Goal: Transaction & Acquisition: Purchase product/service

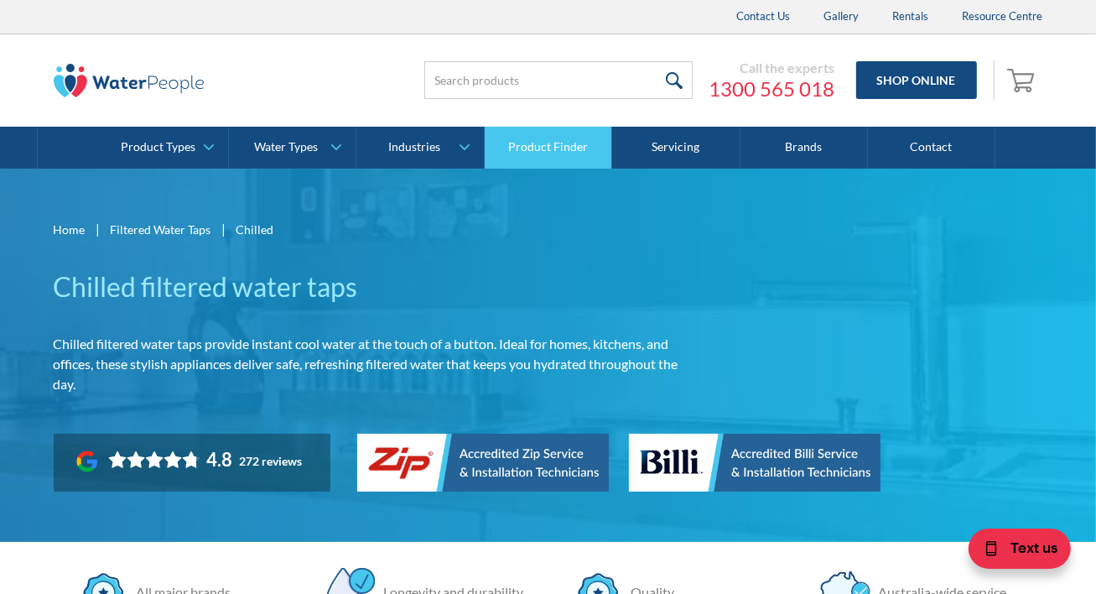
click at [550, 153] on link "Product Finder" at bounding box center [548, 148] width 127 height 42
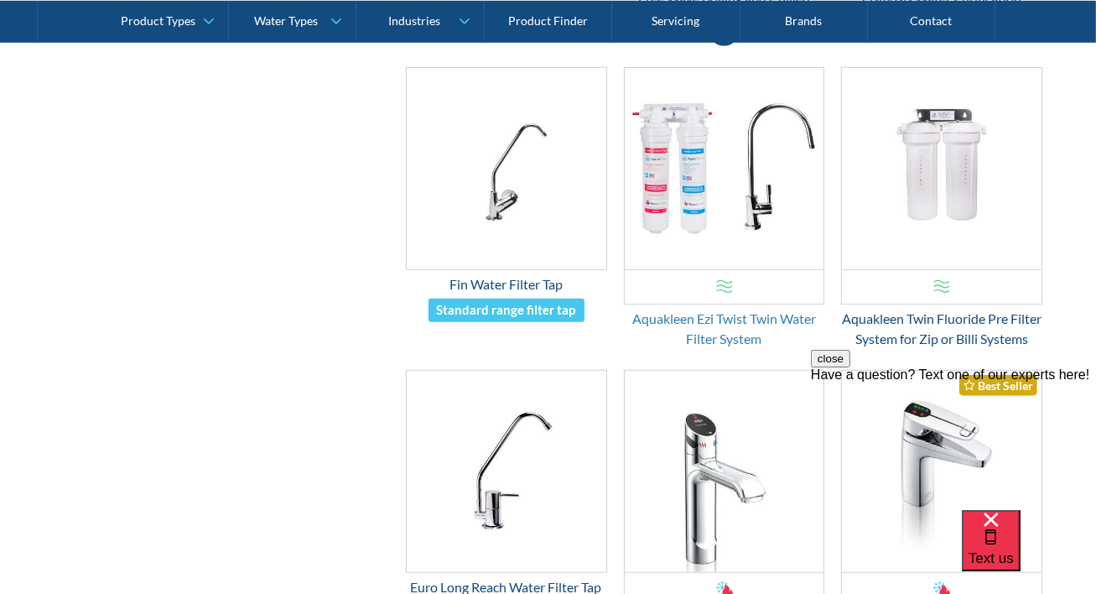
scroll to position [1258, 0]
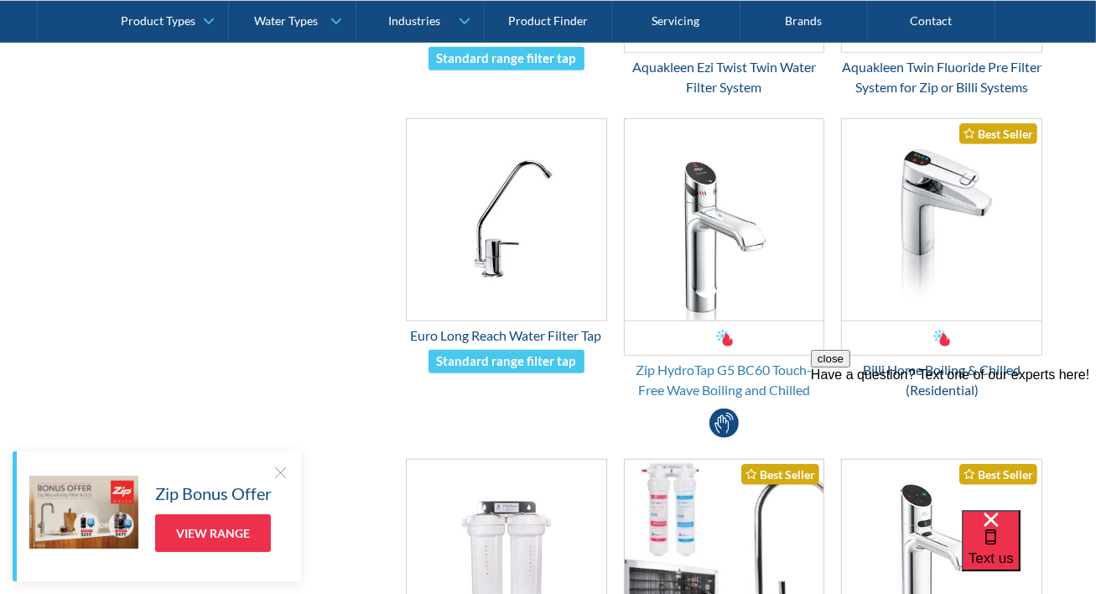
click at [787, 400] on div "Zip HydroTap G5 BC60 Touch-Free Wave Boiling and Chilled" at bounding box center [724, 380] width 201 height 40
